Goal: Task Accomplishment & Management: Complete application form

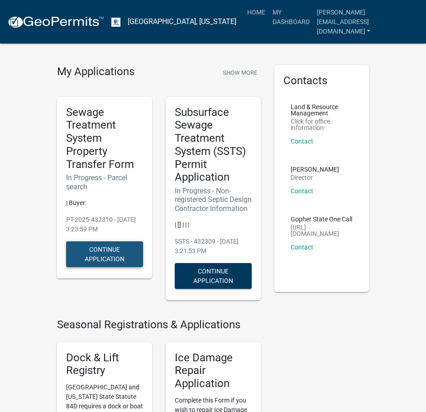
click at [117, 256] on button "Continue Application" at bounding box center [104, 254] width 77 height 26
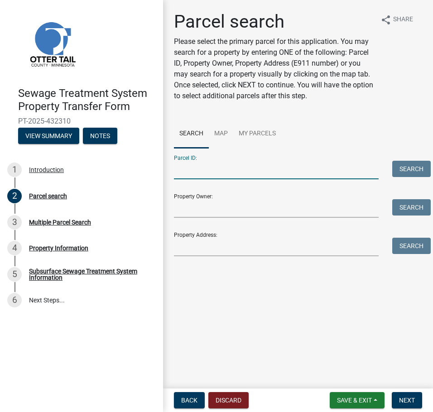
click at [318, 173] on input "Parcel ID:" at bounding box center [276, 170] width 205 height 19
type input "37000270141011"
click at [424, 164] on button "Search" at bounding box center [411, 169] width 39 height 16
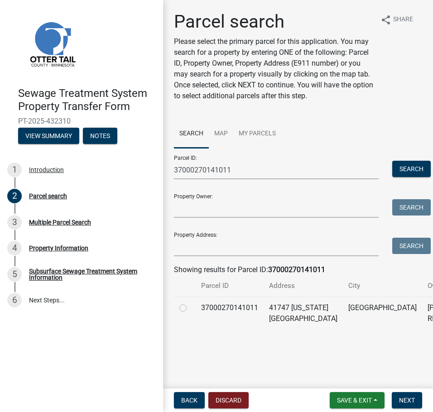
click at [232, 313] on td "37000270141011" at bounding box center [230, 313] width 68 height 33
click at [184, 313] on div at bounding box center [184, 308] width 11 height 11
click at [190, 303] on label at bounding box center [190, 303] width 0 height 0
click at [190, 309] on input "radio" at bounding box center [193, 306] width 6 height 6
radio input "true"
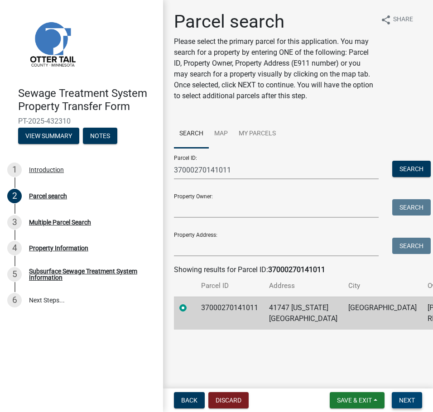
click at [410, 403] on span "Next" at bounding box center [407, 400] width 16 height 7
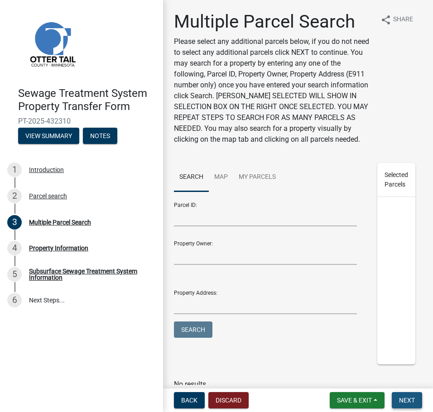
click at [408, 397] on span "Next" at bounding box center [407, 400] width 16 height 7
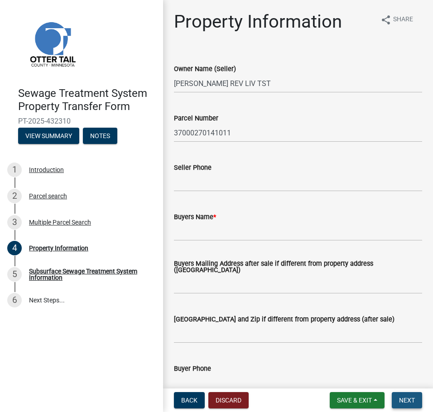
click at [406, 397] on span "Next" at bounding box center [407, 400] width 16 height 7
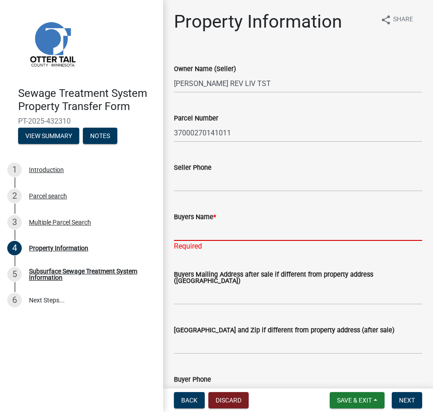
click at [251, 234] on input "Buyers Name *" at bounding box center [298, 231] width 248 height 19
type input "[PERSON_NAME] and [PERSON_NAME]"
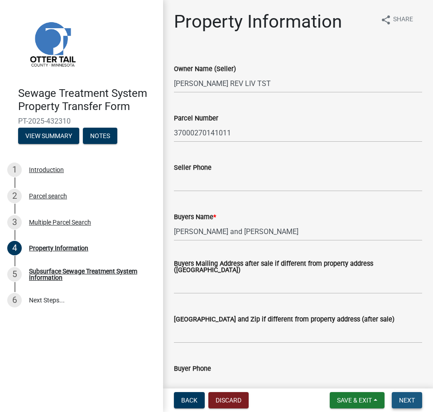
click at [402, 397] on span "Next" at bounding box center [407, 400] width 16 height 7
click at [403, 396] on button "Next" at bounding box center [407, 400] width 30 height 16
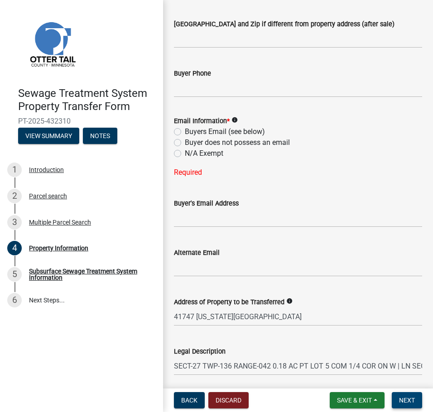
scroll to position [317, 0]
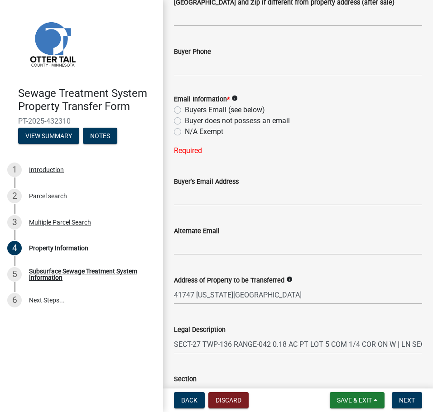
click at [185, 107] on label "Buyers Email (see below)" at bounding box center [225, 110] width 80 height 11
click at [185, 107] on input "Buyers Email (see below)" at bounding box center [188, 108] width 6 height 6
radio input "true"
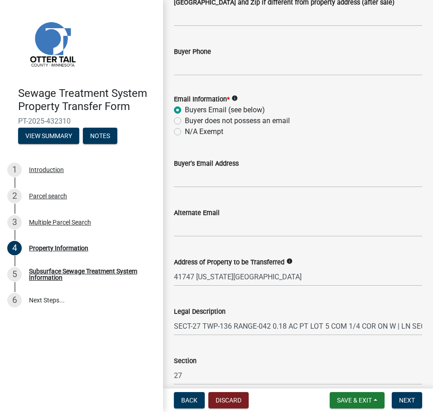
click at [185, 131] on label "N/A Exempt" at bounding box center [204, 131] width 39 height 11
click at [185, 131] on input "N/A Exempt" at bounding box center [188, 129] width 6 height 6
radio input "true"
click at [408, 399] on span "Next" at bounding box center [407, 400] width 16 height 7
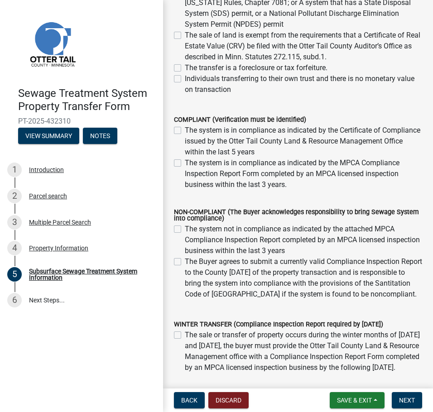
scroll to position [181, 0]
